Goal: Information Seeking & Learning: Find specific fact

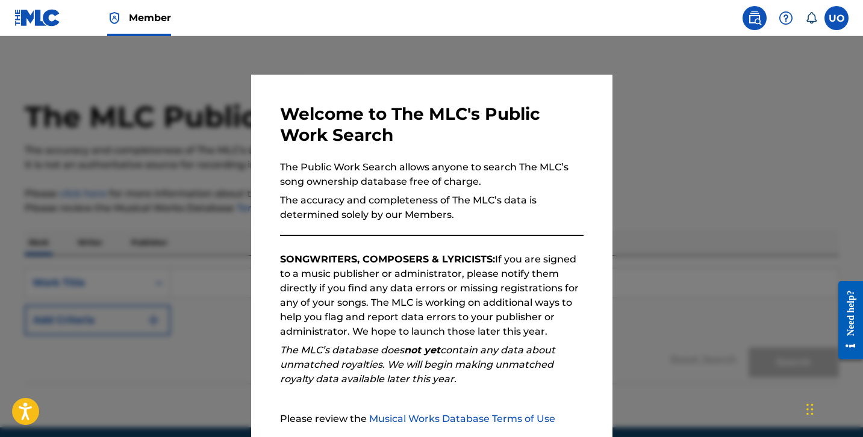
scroll to position [114, 0]
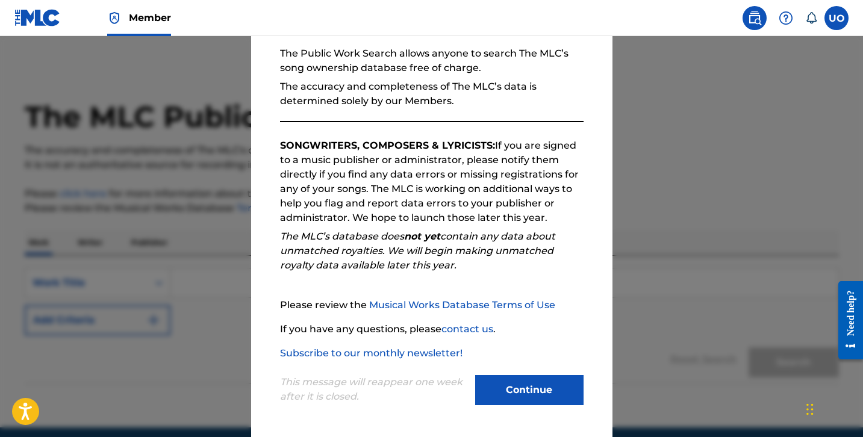
click at [540, 399] on button "Continue" at bounding box center [529, 390] width 108 height 30
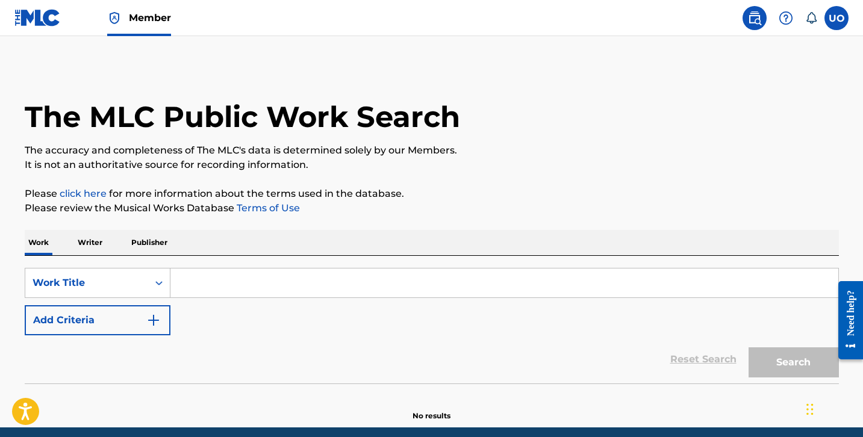
click at [217, 290] on input "Search Form" at bounding box center [504, 283] width 668 height 29
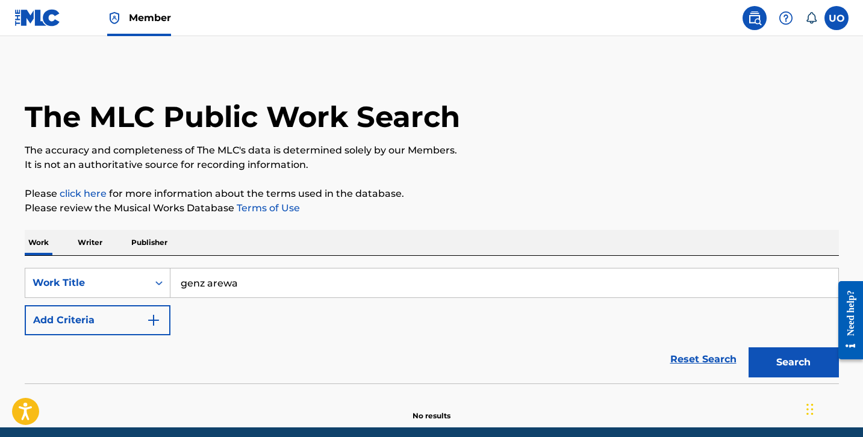
click at [200, 281] on input "genz arewa" at bounding box center [504, 283] width 668 height 29
type input "gen z [GEOGRAPHIC_DATA]"
click at [749, 348] on button "Search" at bounding box center [794, 363] width 90 height 30
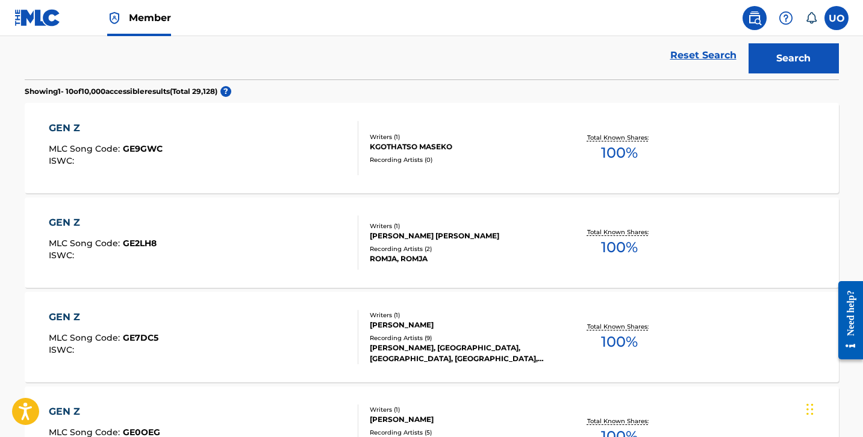
scroll to position [0, 0]
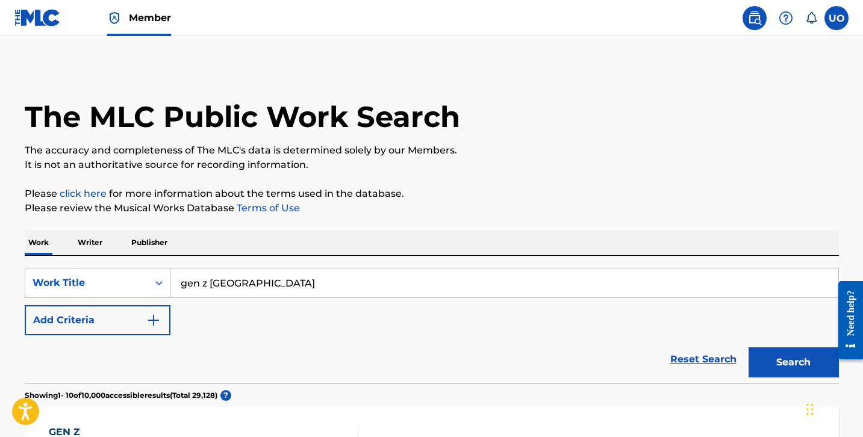
click at [142, 324] on button "Add Criteria" at bounding box center [98, 320] width 146 height 30
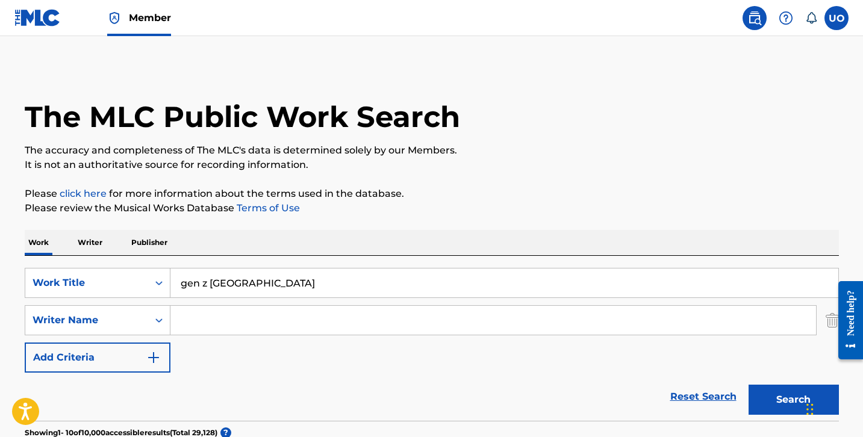
click at [205, 319] on input "Search Form" at bounding box center [493, 320] width 646 height 29
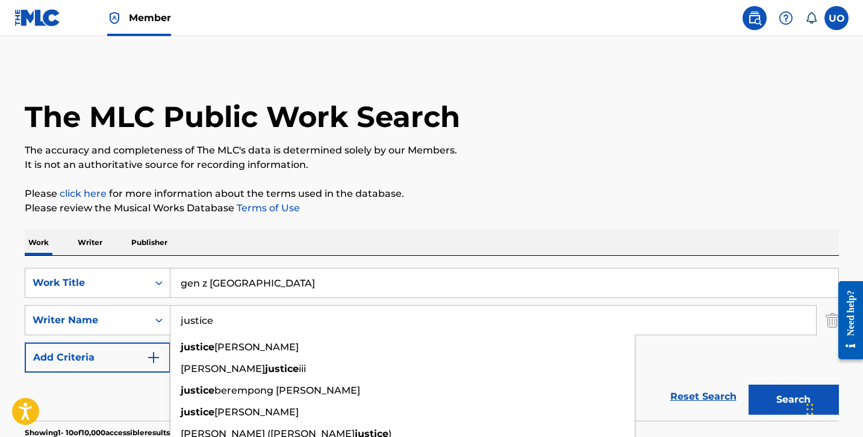
type input "justice"
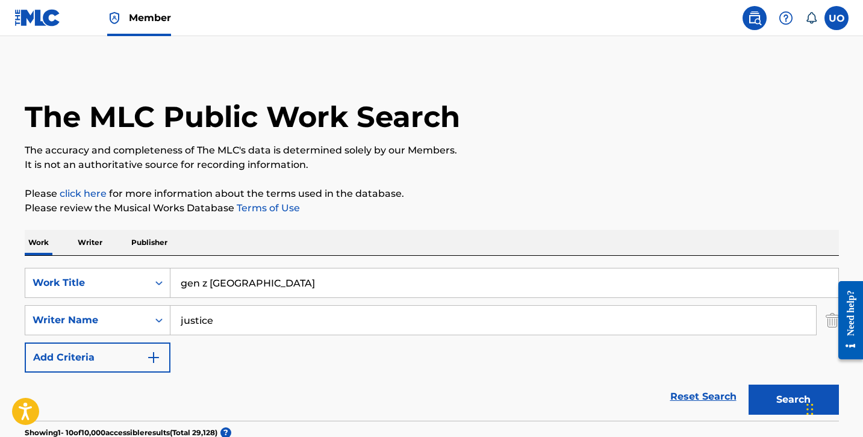
click at [111, 383] on div "Reset Search Search" at bounding box center [432, 397] width 814 height 48
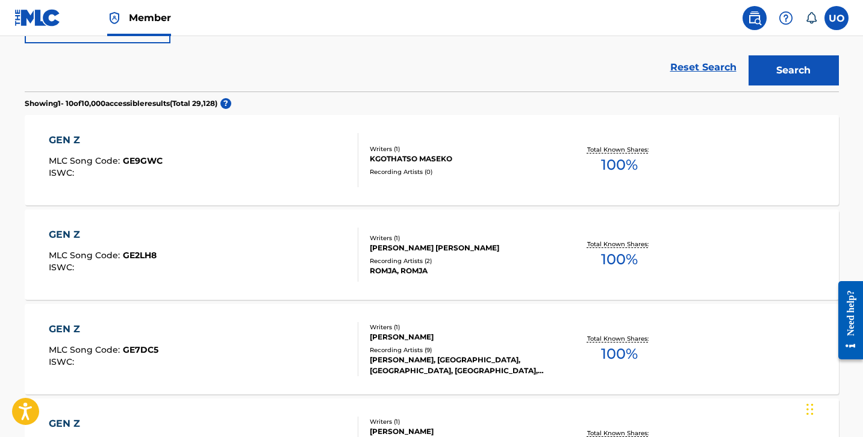
click at [817, 75] on button "Search" at bounding box center [794, 70] width 90 height 30
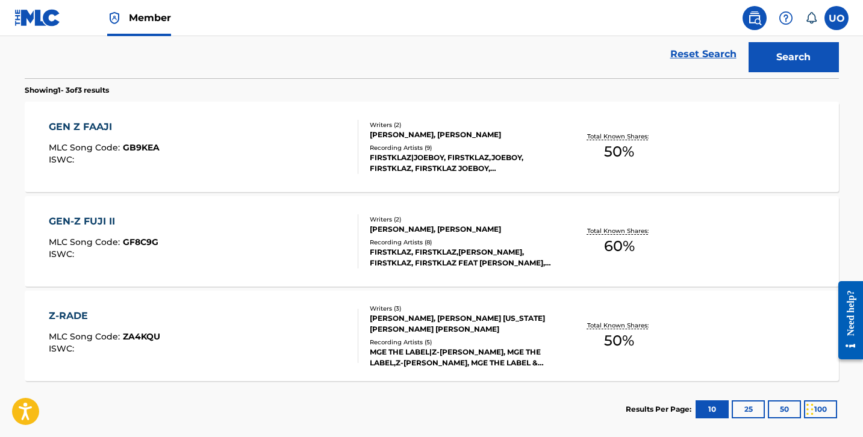
scroll to position [319, 0]
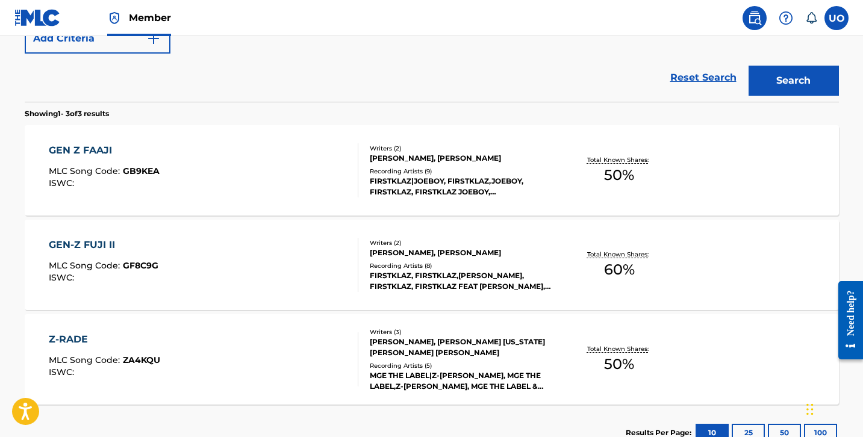
click at [113, 151] on div "GEN Z FAAJI" at bounding box center [104, 150] width 111 height 14
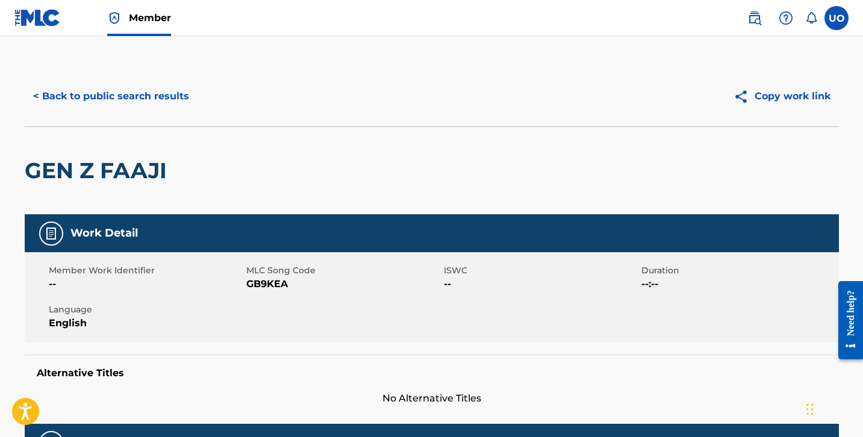
click at [56, 97] on button "< Back to public search results" at bounding box center [111, 96] width 173 height 30
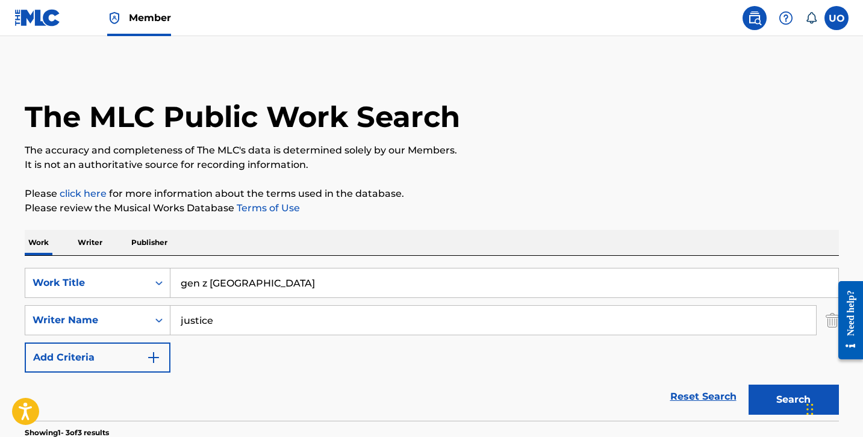
click at [839, 23] on label at bounding box center [837, 18] width 24 height 24
click at [837, 18] on input "UO Unique [PERSON_NAME] [EMAIL_ADDRESS][DOMAIN_NAME] Notification Preferences P…" at bounding box center [837, 18] width 0 height 0
click at [155, 24] on span "Member" at bounding box center [150, 18] width 42 height 14
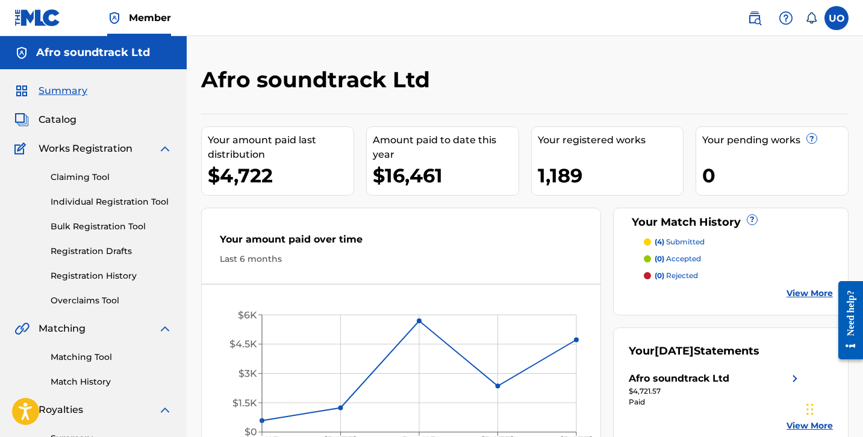
click at [758, 15] on img at bounding box center [755, 18] width 14 height 14
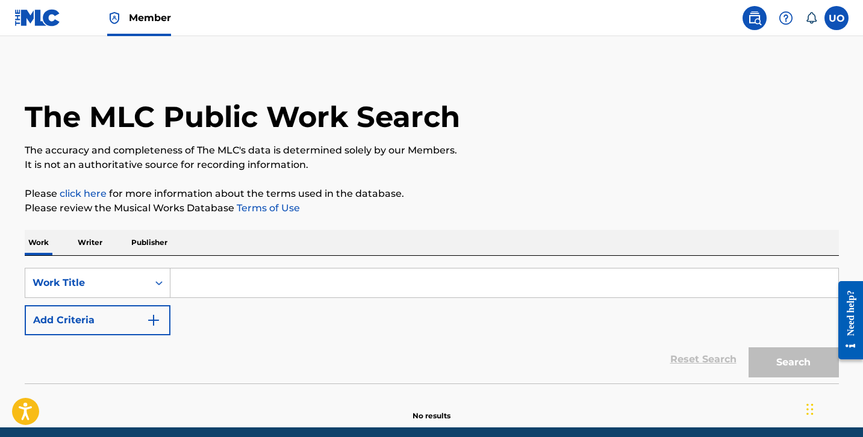
click at [332, 281] on input "Search Form" at bounding box center [504, 283] width 668 height 29
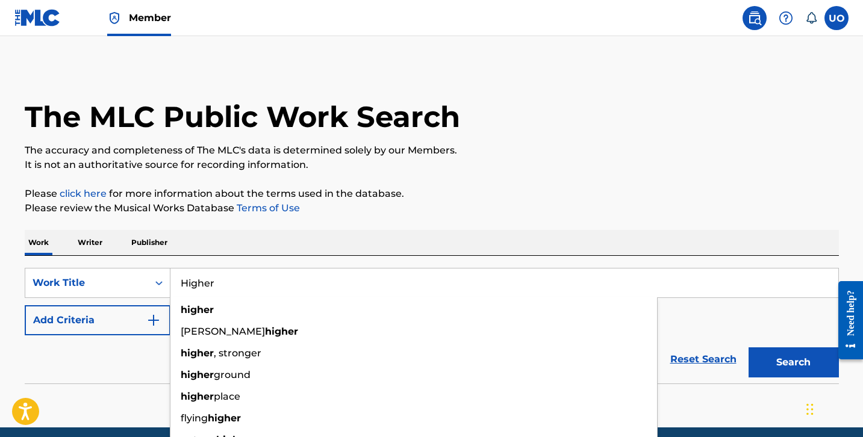
type input "Higher"
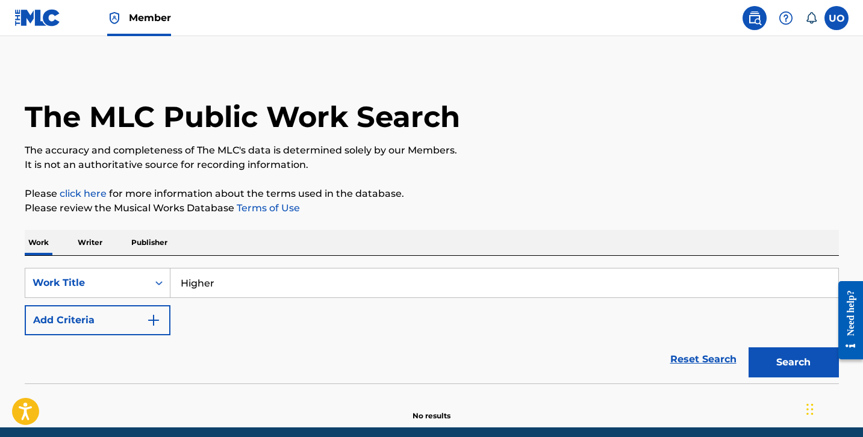
click at [101, 328] on button "Add Criteria" at bounding box center [98, 320] width 146 height 30
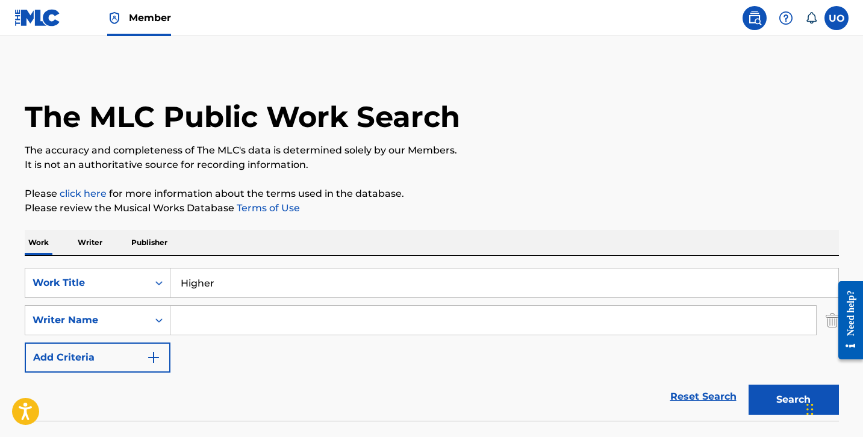
click at [176, 320] on input "Search Form" at bounding box center [493, 320] width 646 height 29
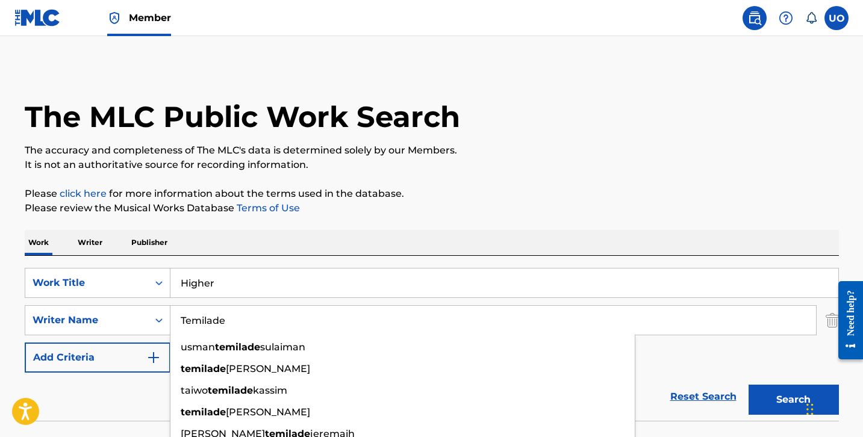
type input "Temilade"
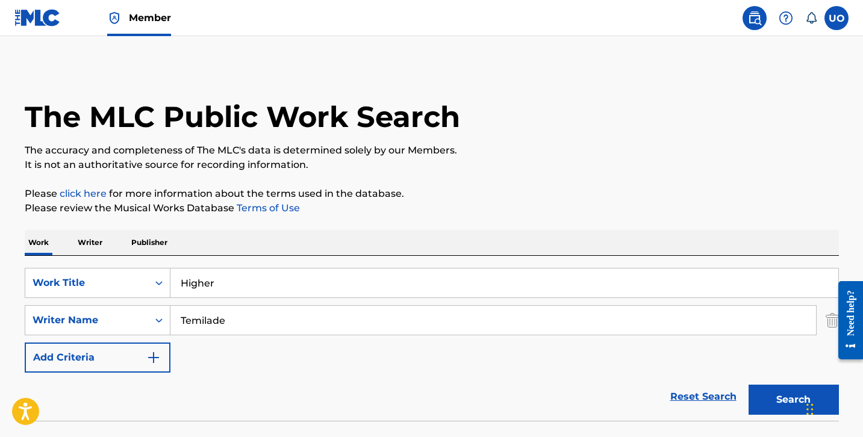
click at [109, 379] on div "Reset Search Search" at bounding box center [432, 397] width 814 height 48
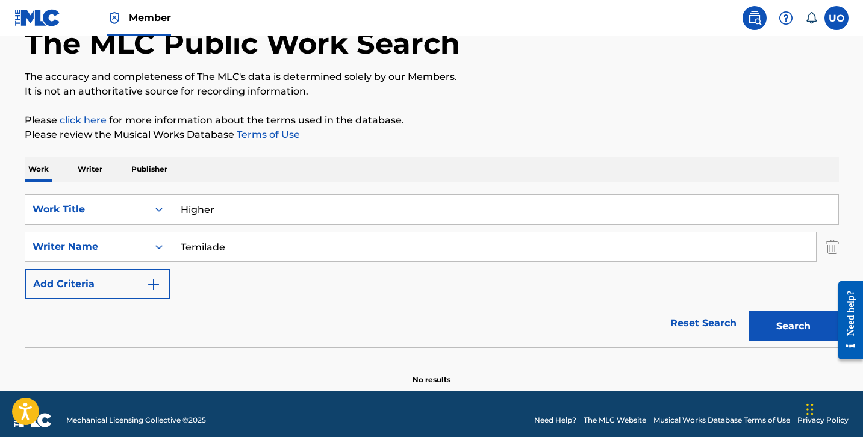
scroll to position [86, 0]
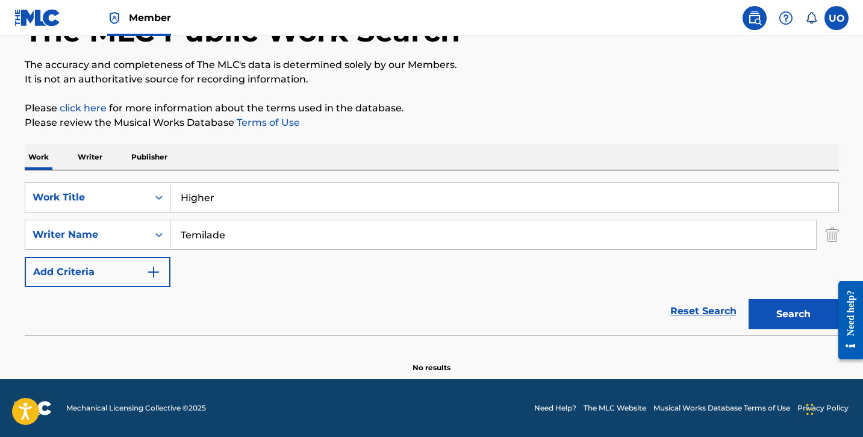
click at [789, 318] on button "Search" at bounding box center [794, 314] width 90 height 30
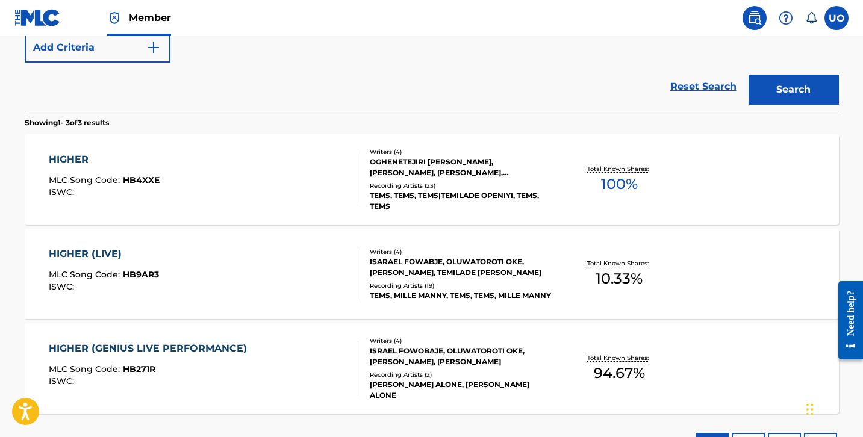
scroll to position [308, 0]
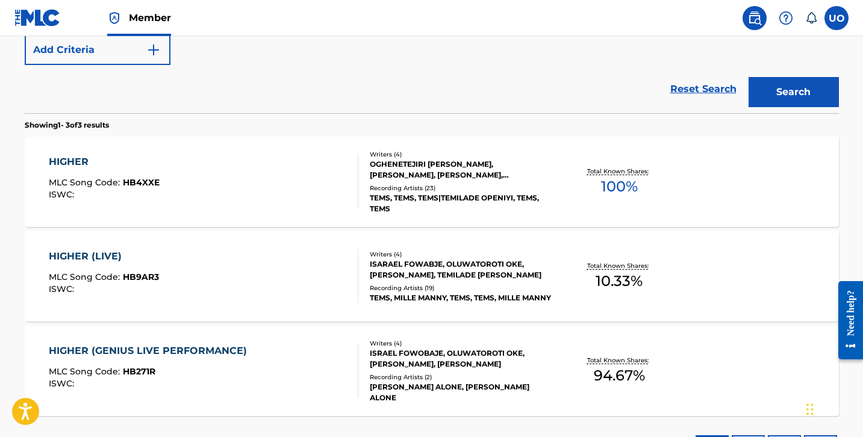
click at [79, 163] on div "HIGHER" at bounding box center [104, 162] width 111 height 14
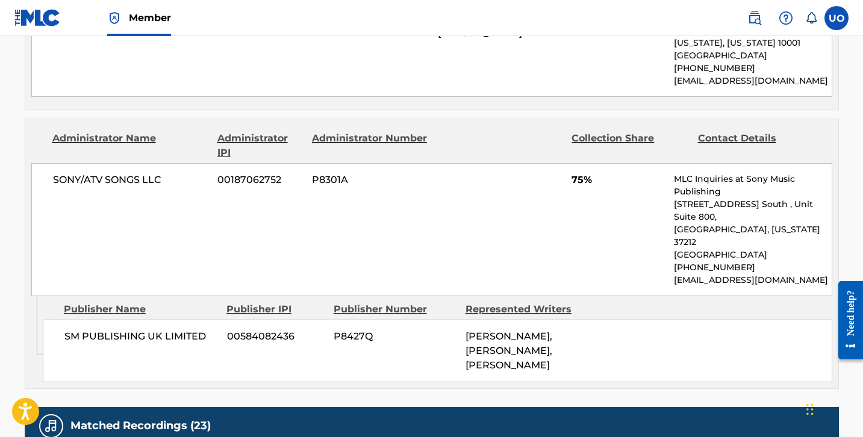
scroll to position [681, 0]
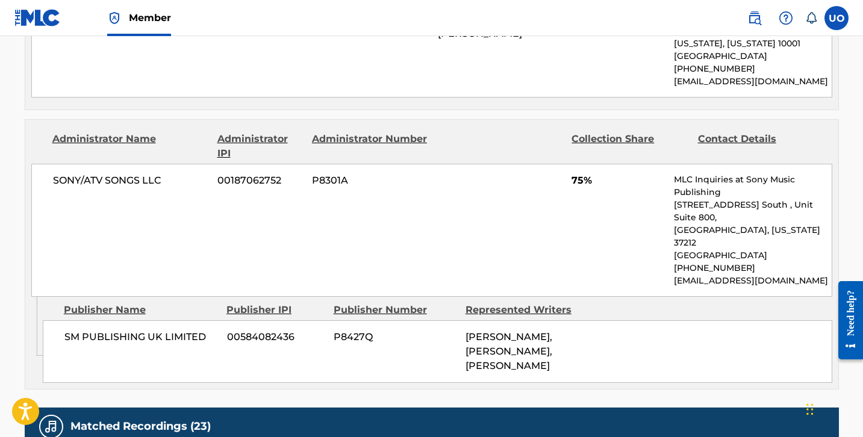
click at [672, 242] on div "SONY/ATV SONGS LLC 00187062752 P8301A 75% MLC Inquiries at Sony Music Publishin…" at bounding box center [431, 230] width 801 height 133
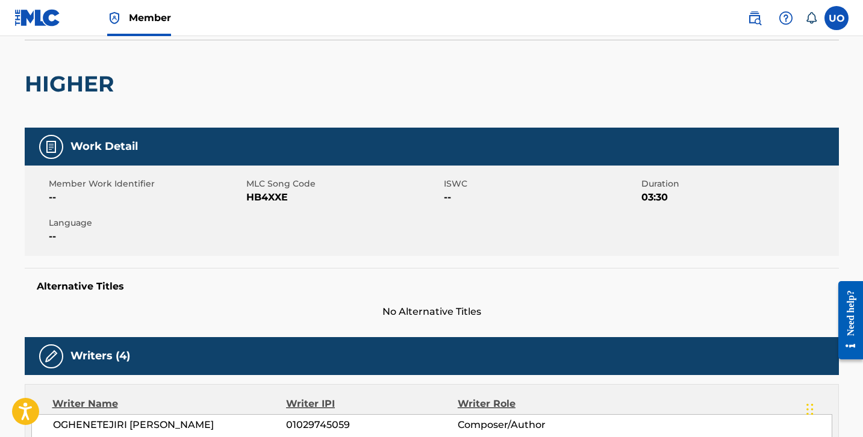
scroll to position [0, 0]
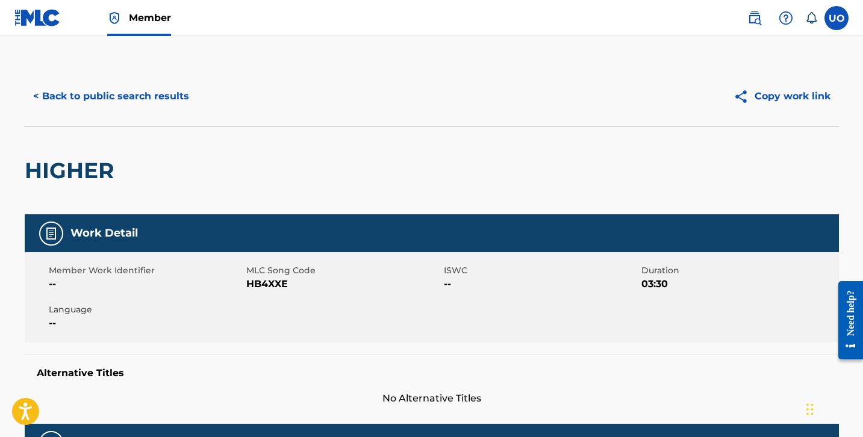
click at [60, 108] on button "< Back to public search results" at bounding box center [111, 96] width 173 height 30
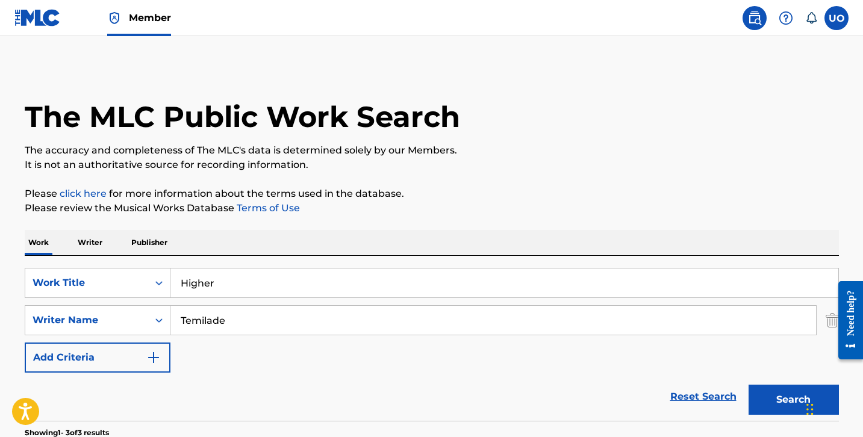
drag, startPoint x: 228, startPoint y: 293, endPoint x: 172, endPoint y: 280, distance: 58.0
click at [172, 280] on input "Higher" at bounding box center [504, 283] width 668 height 29
type input "[PERSON_NAME]"
drag, startPoint x: 234, startPoint y: 325, endPoint x: 178, endPoint y: 317, distance: 57.2
click at [178, 317] on input "Temilade" at bounding box center [493, 320] width 646 height 29
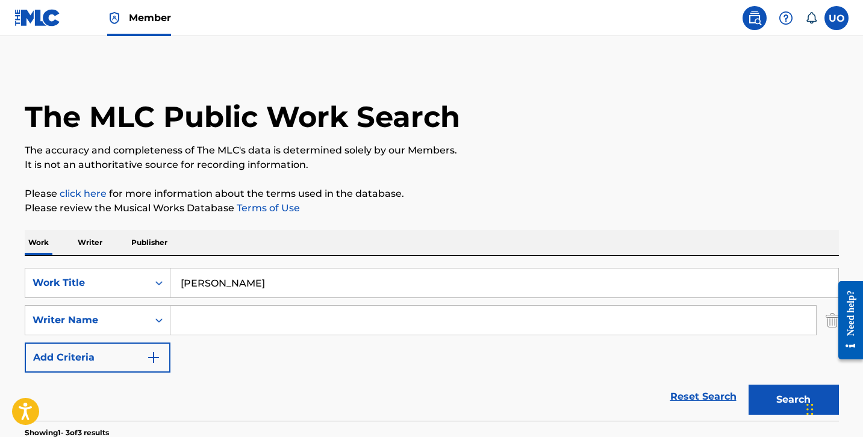
click at [193, 282] on input "[PERSON_NAME]" at bounding box center [504, 283] width 668 height 29
type input "[PERSON_NAME]"
click at [298, 401] on div "Reset Search Search" at bounding box center [432, 397] width 814 height 48
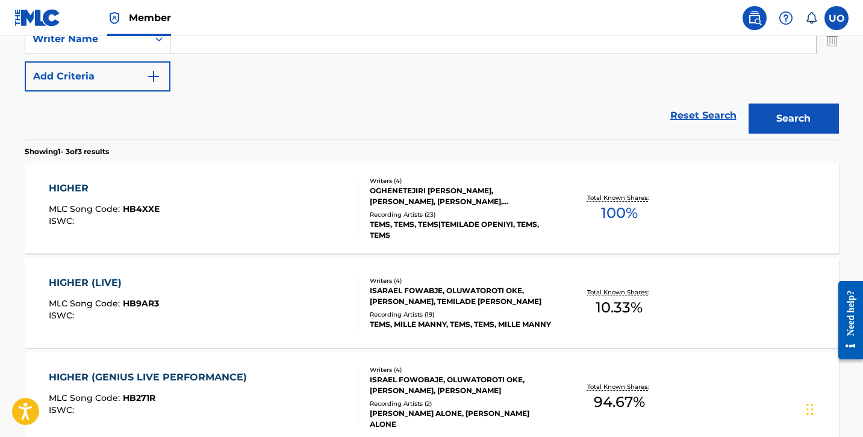
scroll to position [284, 0]
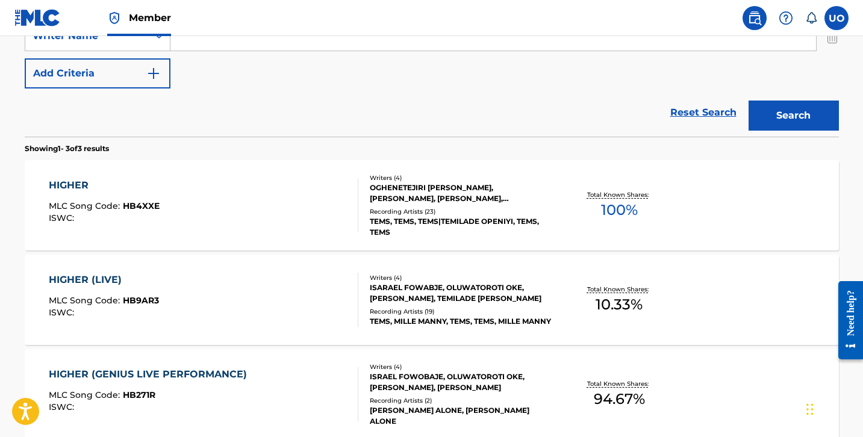
click at [777, 116] on button "Search" at bounding box center [794, 116] width 90 height 30
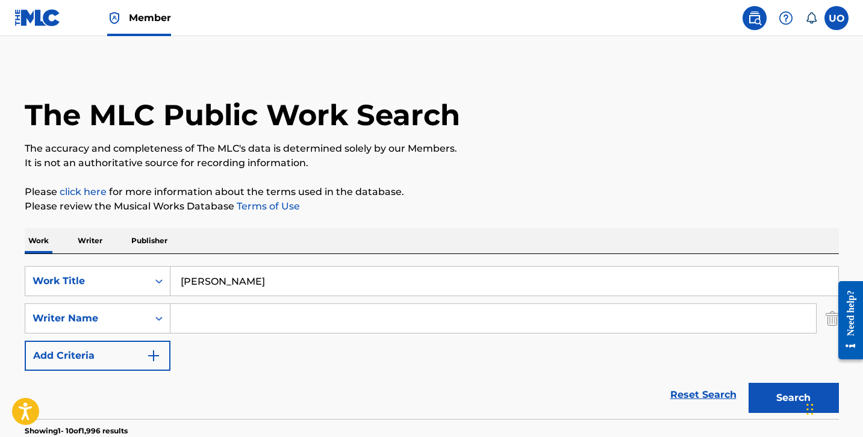
scroll to position [0, 0]
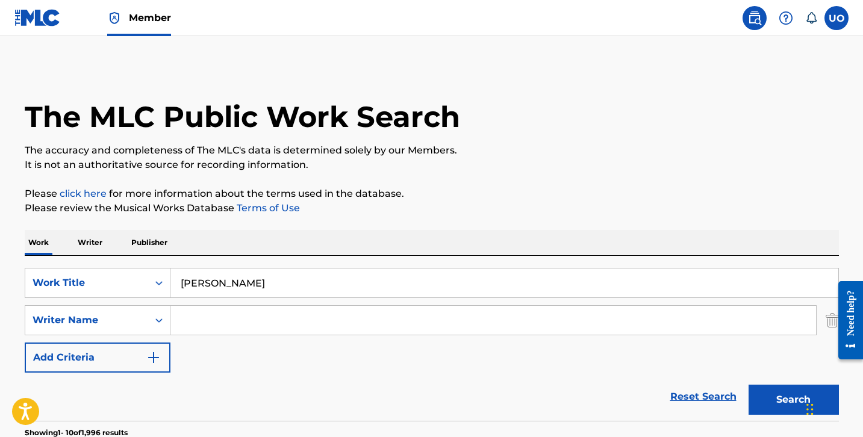
click at [291, 320] on input "Search Form" at bounding box center [493, 320] width 646 height 29
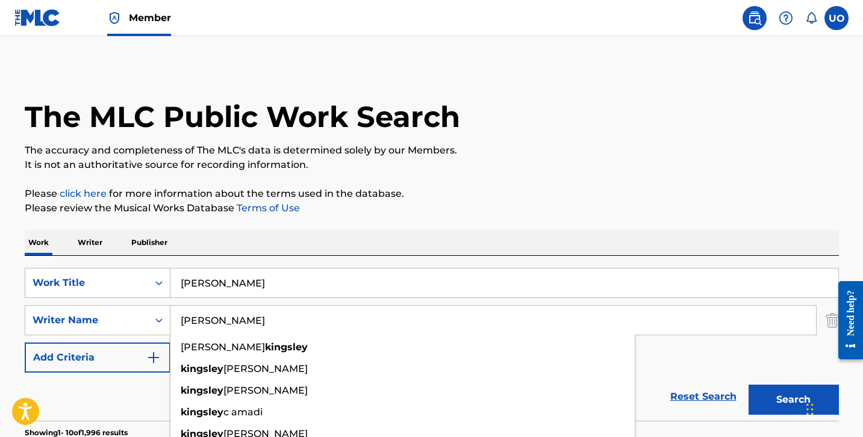
type input "[PERSON_NAME]"
click at [749, 385] on button "Search" at bounding box center [794, 400] width 90 height 30
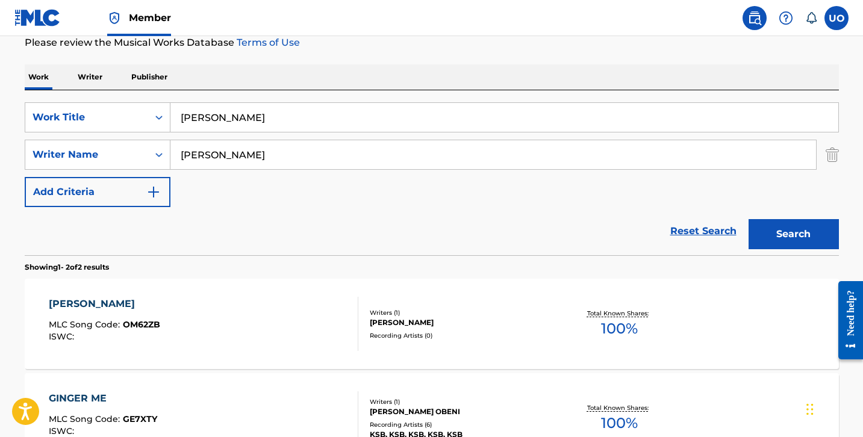
scroll to position [109, 0]
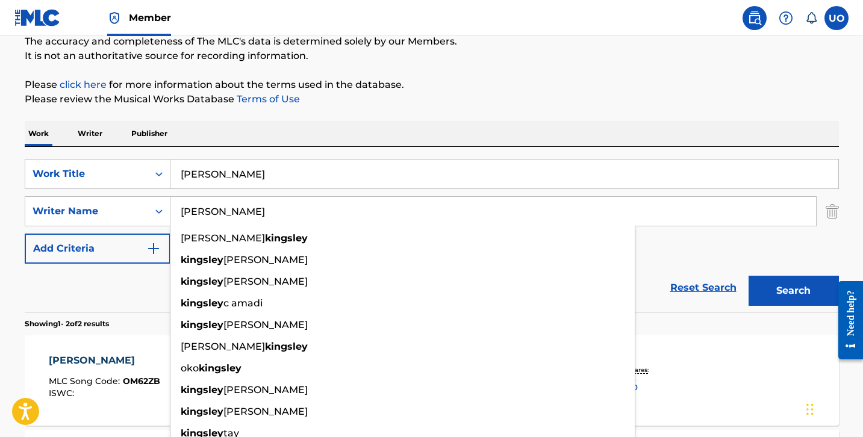
click at [205, 172] on input "[PERSON_NAME]" at bounding box center [504, 174] width 668 height 29
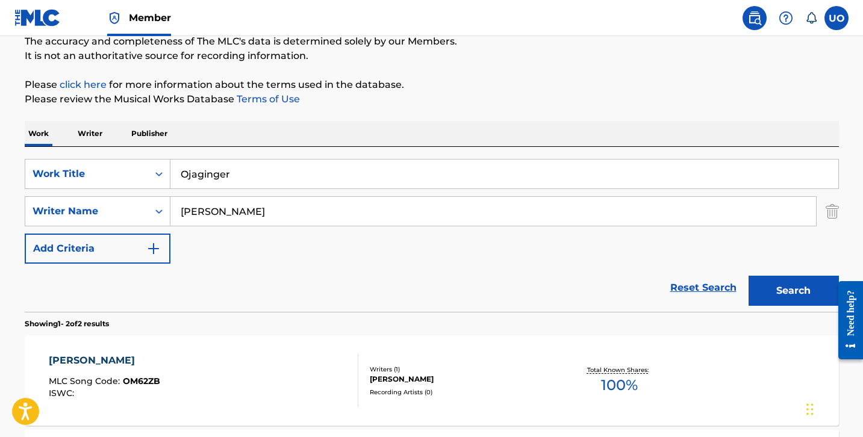
type input "Ojaginger"
click at [749, 276] on button "Search" at bounding box center [794, 291] width 90 height 30
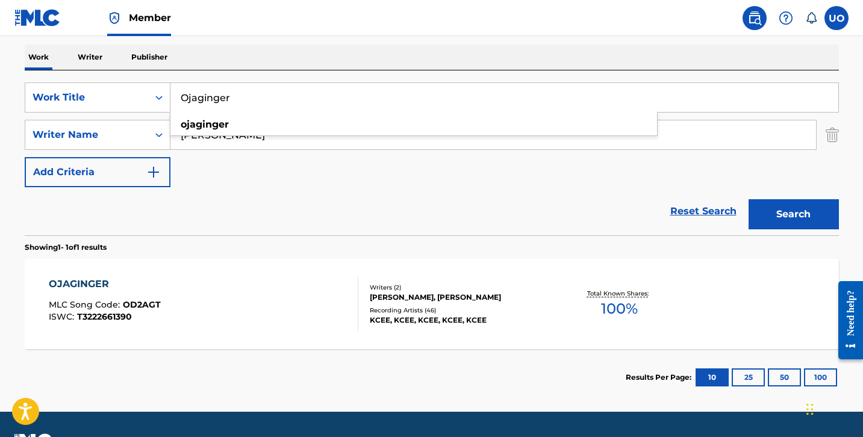
scroll to position [218, 0]
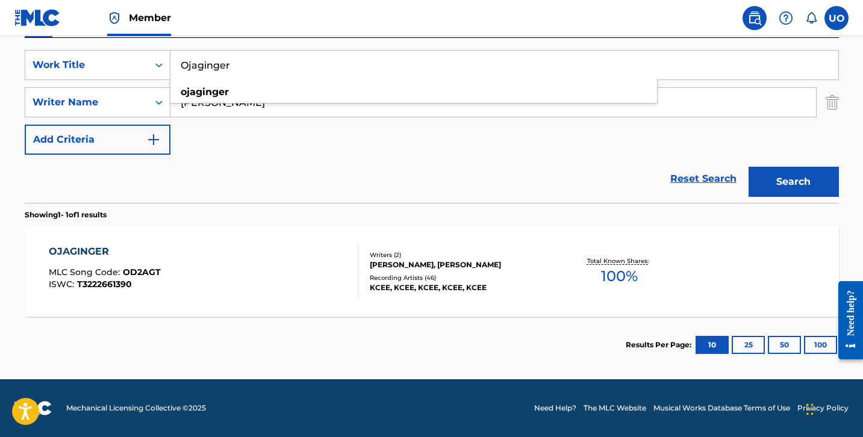
click at [105, 255] on div "OJAGINGER" at bounding box center [105, 252] width 112 height 14
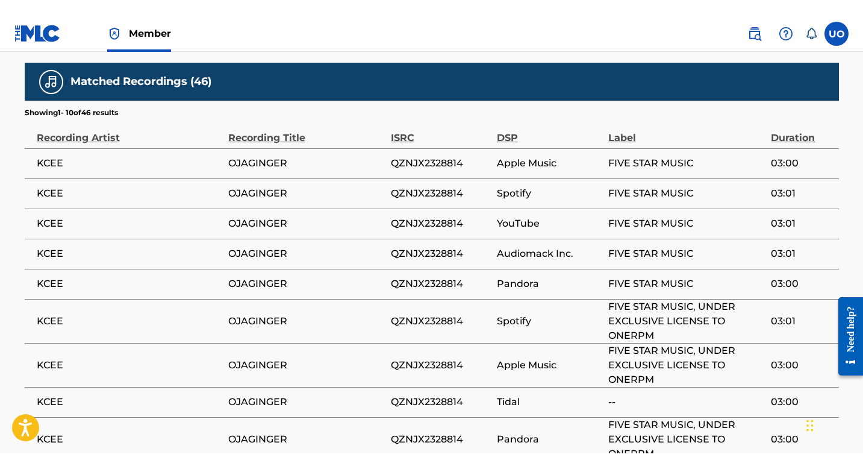
scroll to position [778, 0]
